Goal: Task Accomplishment & Management: Use online tool/utility

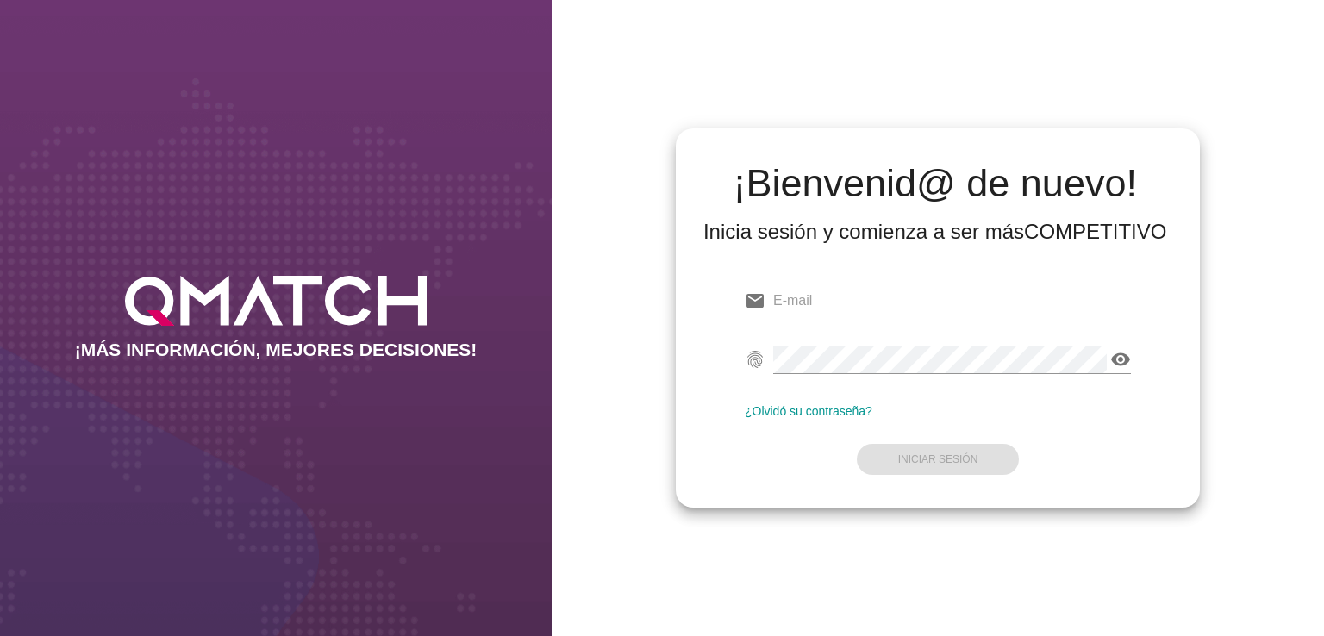
type input "[EMAIL_ADDRESS][PERSON_NAME][DOMAIN_NAME]"
click at [946, 304] on input "[EMAIL_ADDRESS][PERSON_NAME][DOMAIN_NAME]" at bounding box center [952, 301] width 358 height 28
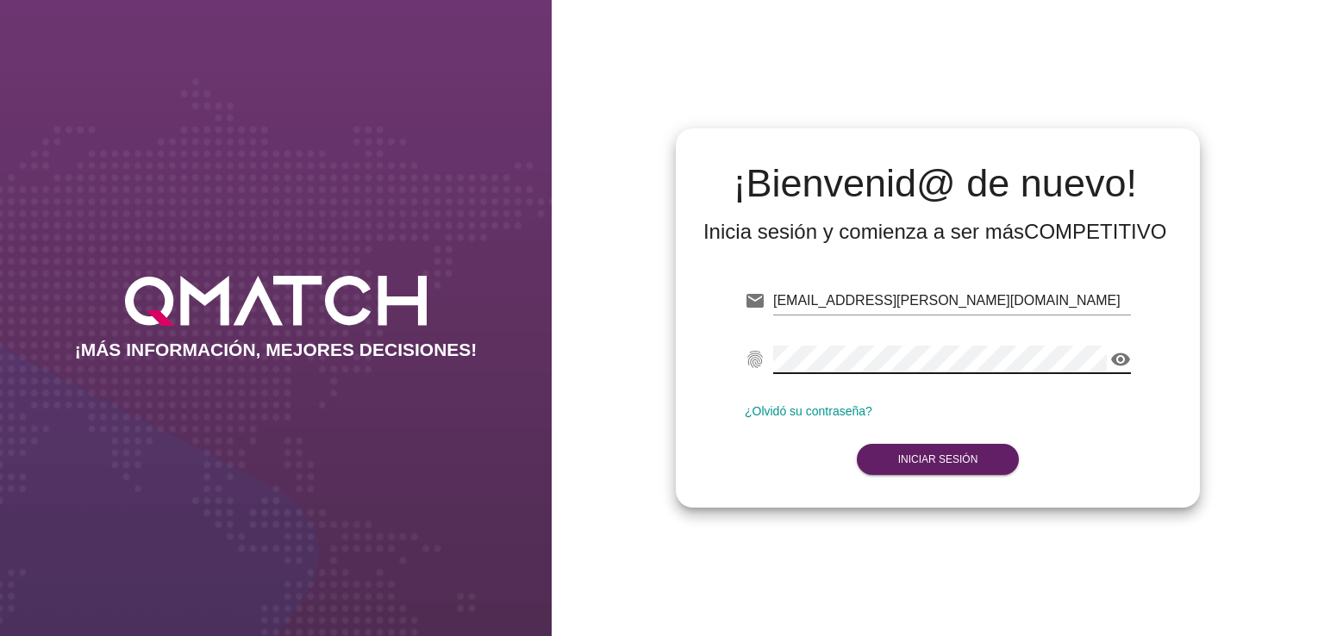
click at [934, 440] on form "email [PERSON_NAME][EMAIL_ADDRESS][PERSON_NAME][DOMAIN_NAME] fingerprint visibi…" at bounding box center [937, 378] width 386 height 203
click at [927, 453] on strong "Iniciar Sesión" at bounding box center [938, 459] width 80 height 12
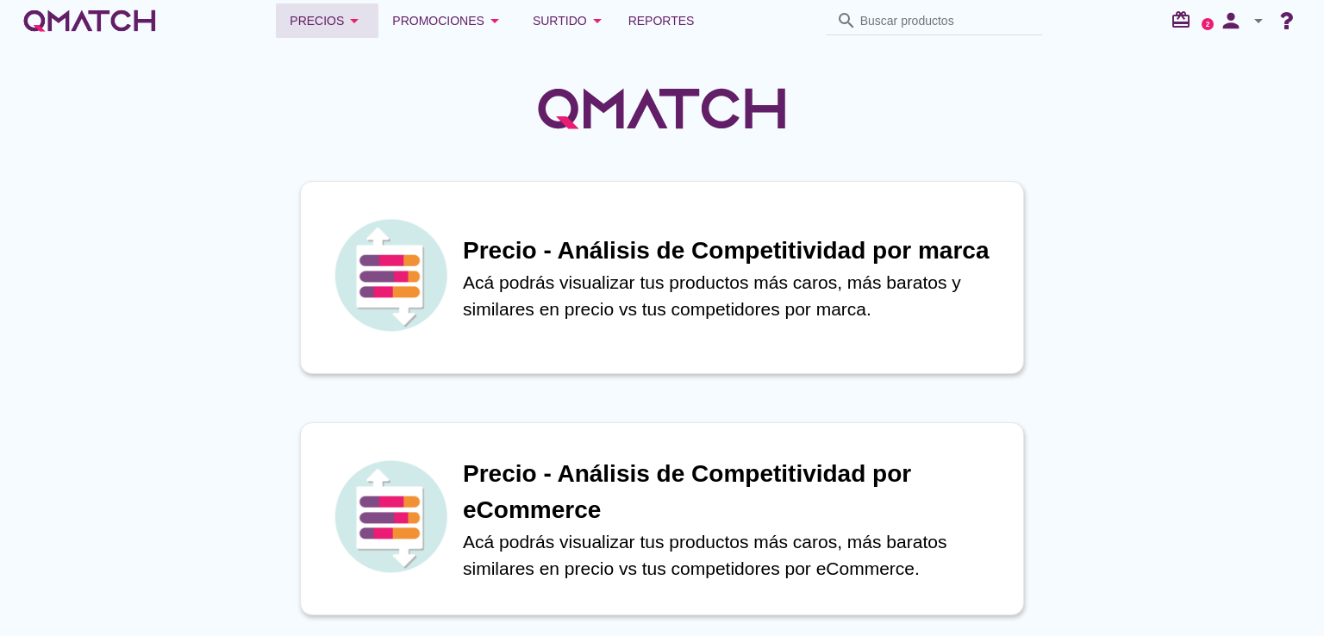
click at [364, 19] on icon "arrow_drop_down" at bounding box center [354, 20] width 21 height 21
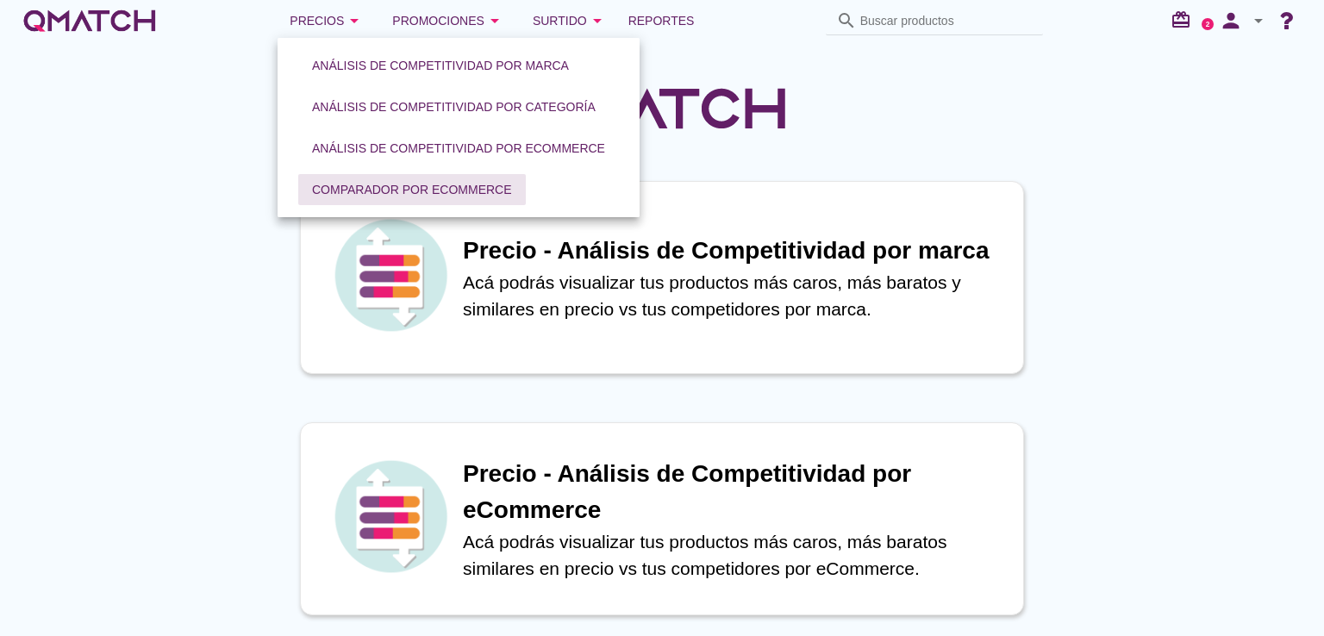
click at [353, 176] on button "Comparador por eCommerce" at bounding box center [411, 189] width 227 height 31
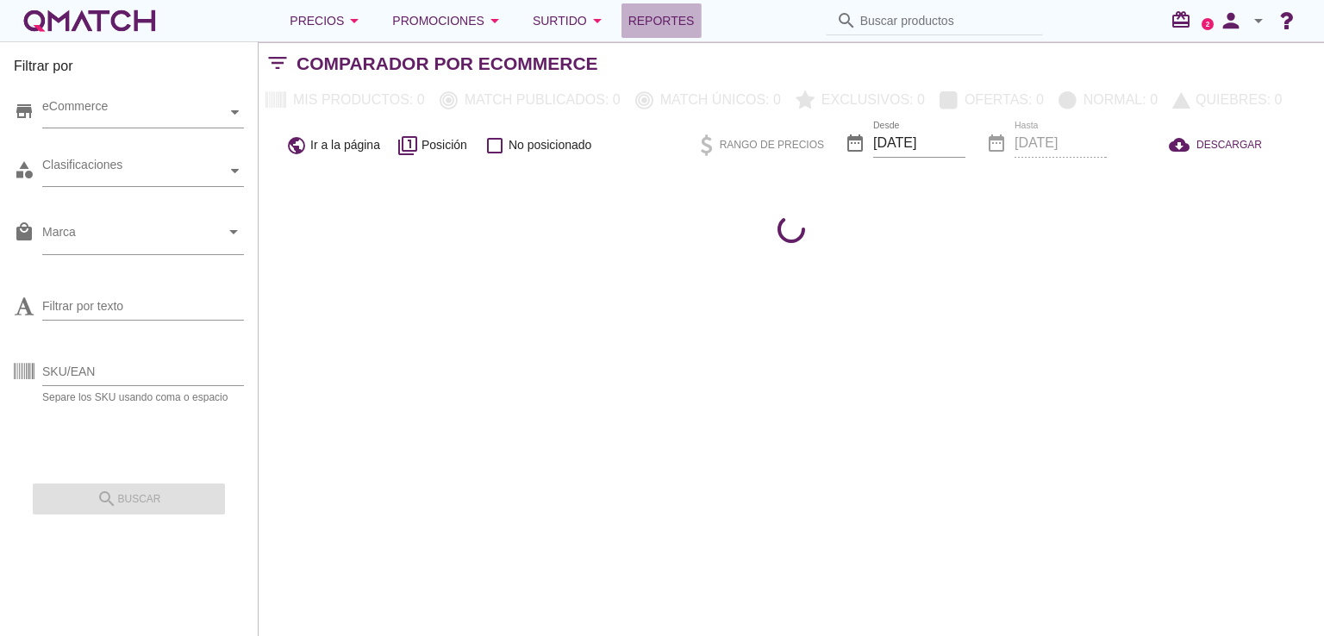
click at [670, 28] on span "Reportes" at bounding box center [661, 20] width 66 height 21
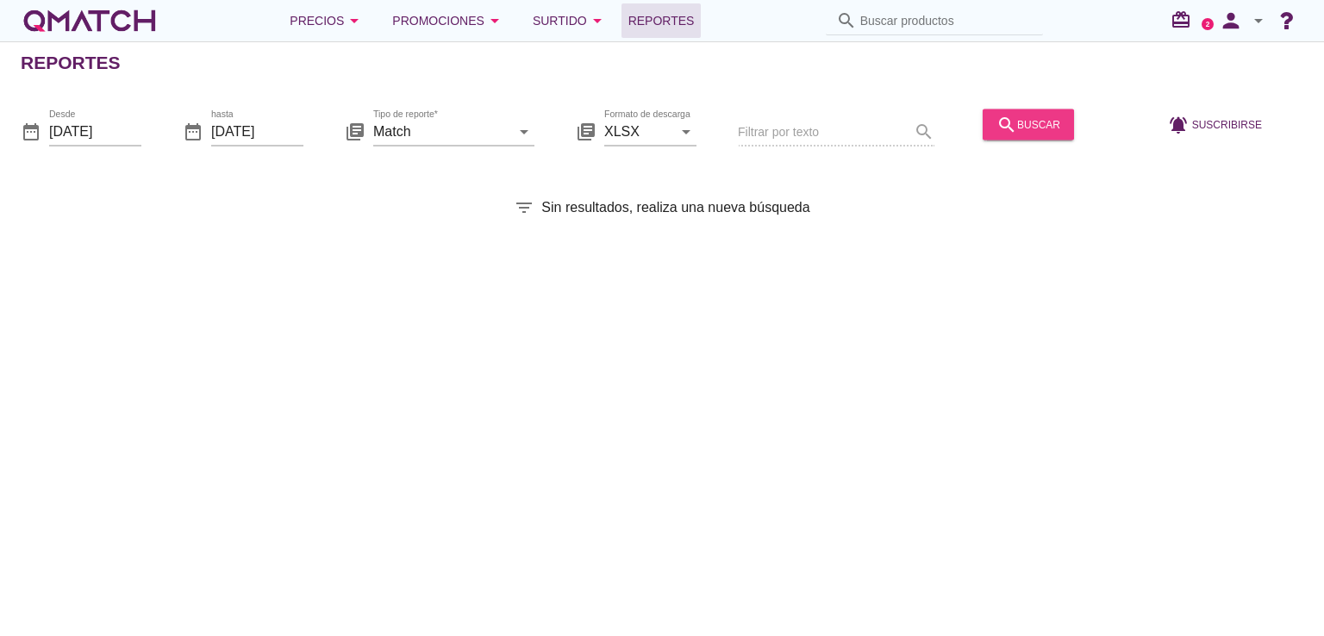
click at [1044, 123] on div "search buscar" at bounding box center [1028, 124] width 64 height 21
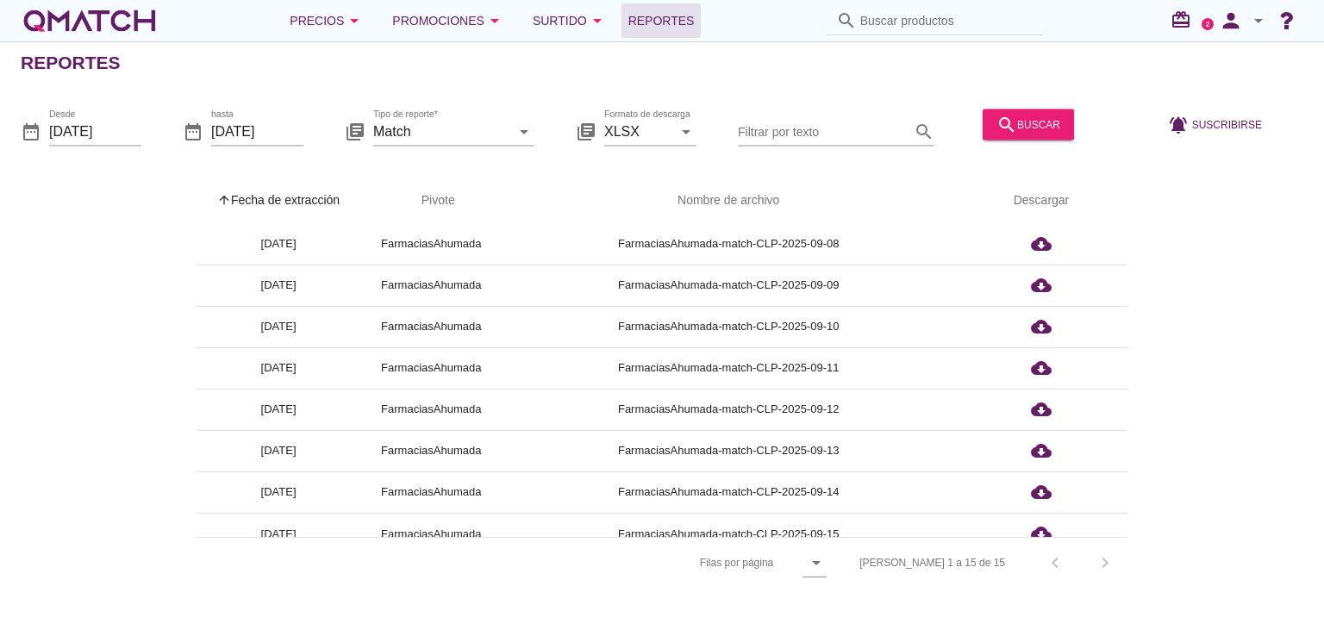
scroll to position [309, 0]
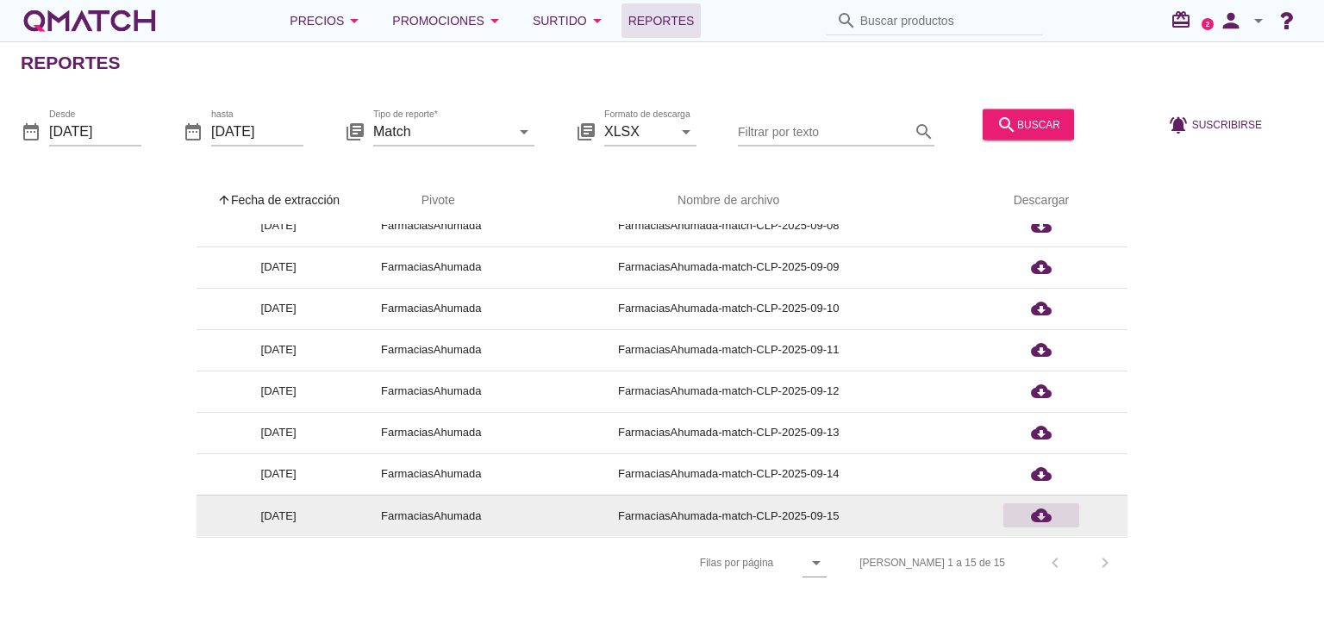
click at [1031, 518] on icon "cloud_download" at bounding box center [1041, 515] width 21 height 21
